Goal: Task Accomplishment & Management: Complete application form

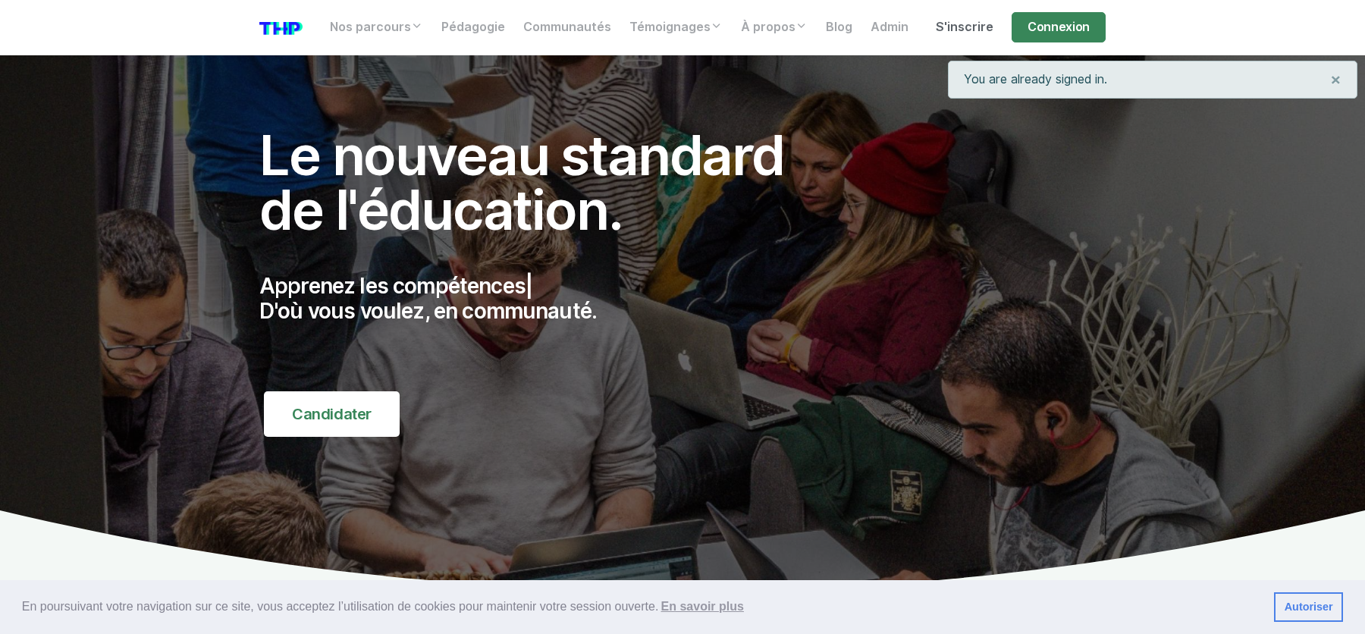
click at [971, 25] on link "S'inscrire" at bounding box center [965, 27] width 76 height 30
